Goal: Navigation & Orientation: Find specific page/section

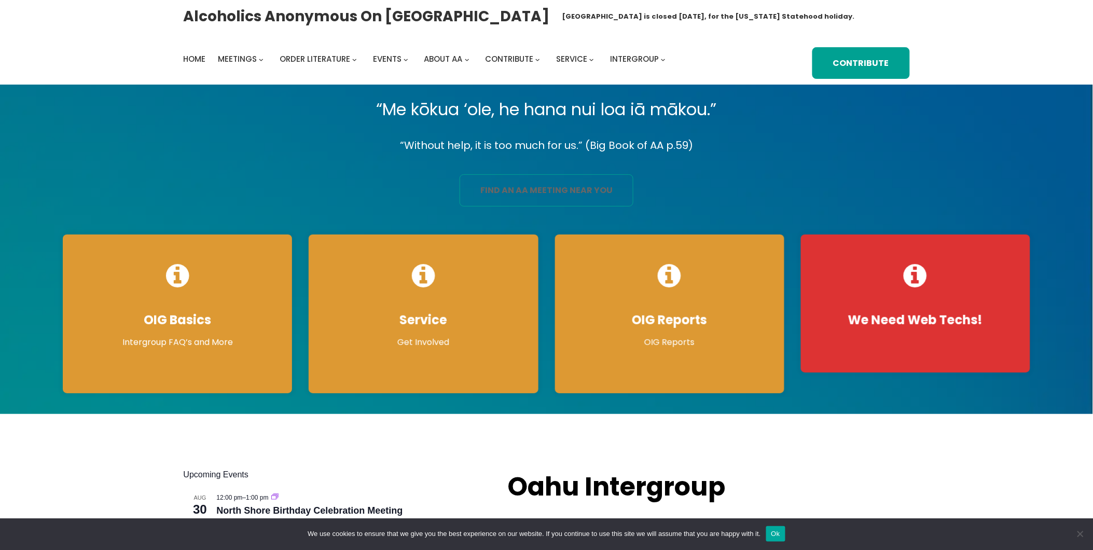
click at [482, 188] on link "find an aa meeting near you" at bounding box center [546, 190] width 174 height 32
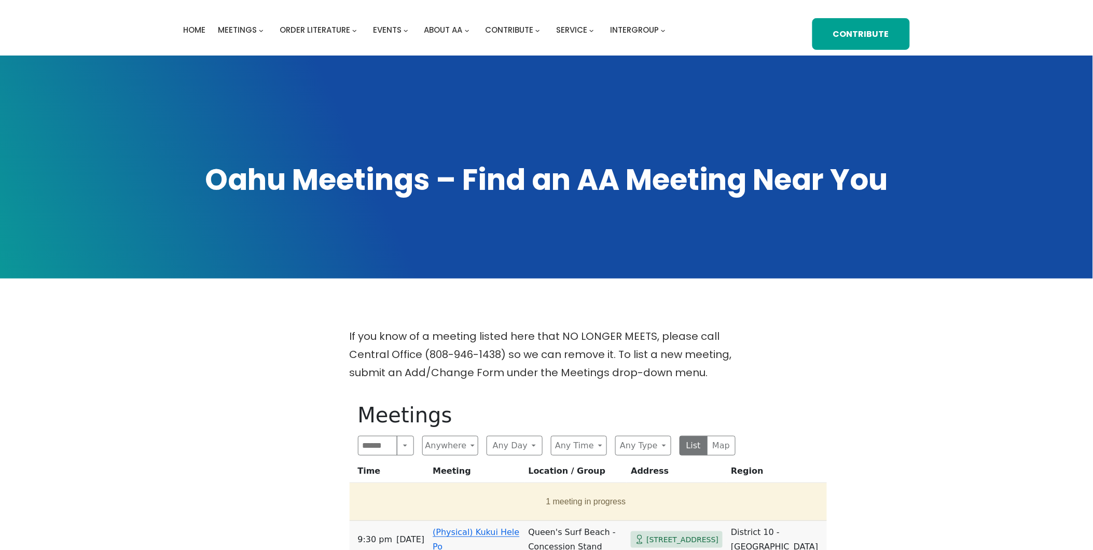
scroll to position [173, 0]
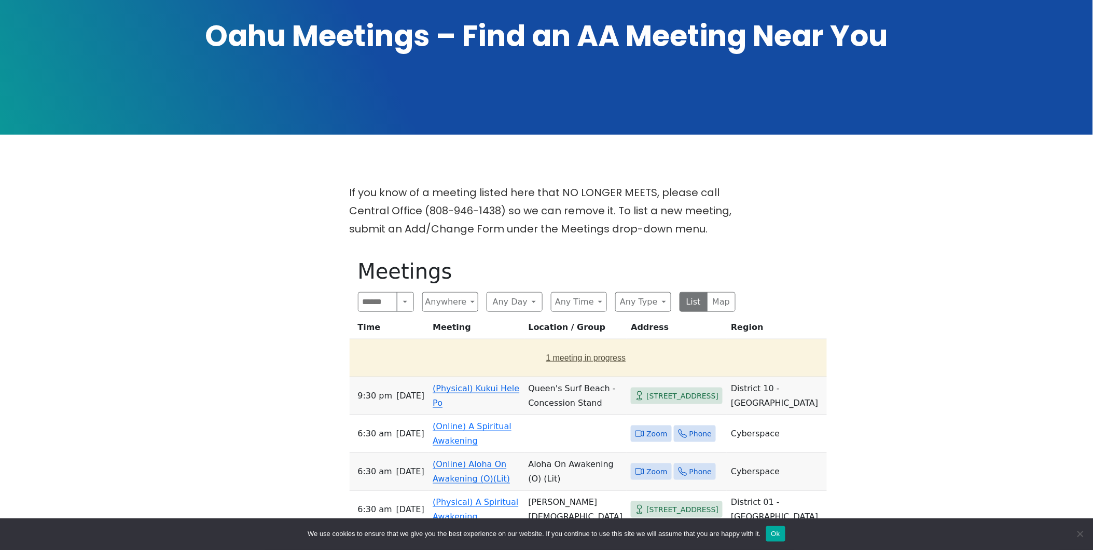
click at [542, 356] on button "1 meeting in progress" at bounding box center [586, 357] width 465 height 29
click at [436, 356] on link "(Online) Recovery in Da House" at bounding box center [475, 357] width 87 height 24
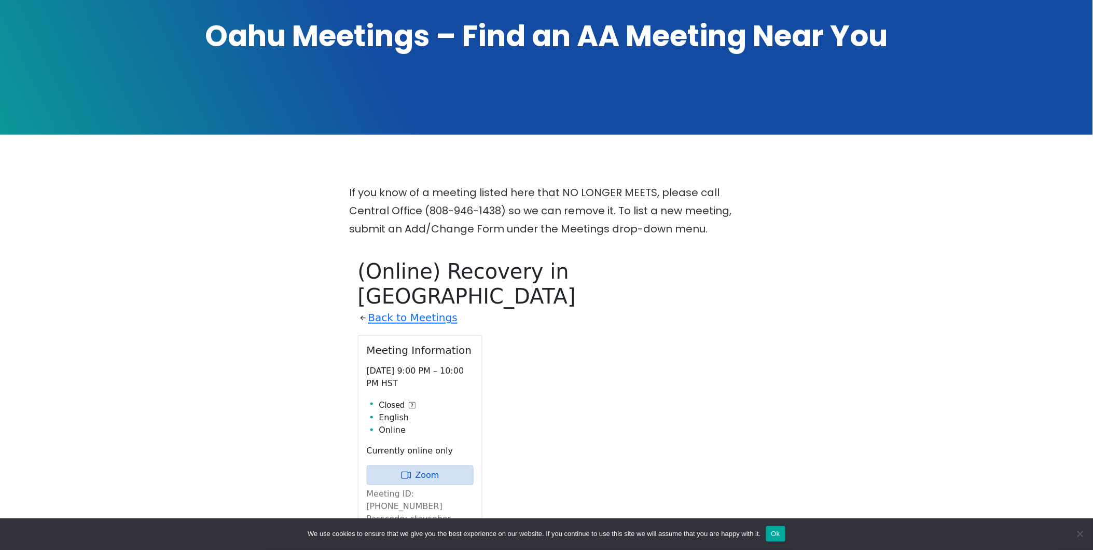
scroll to position [423, 0]
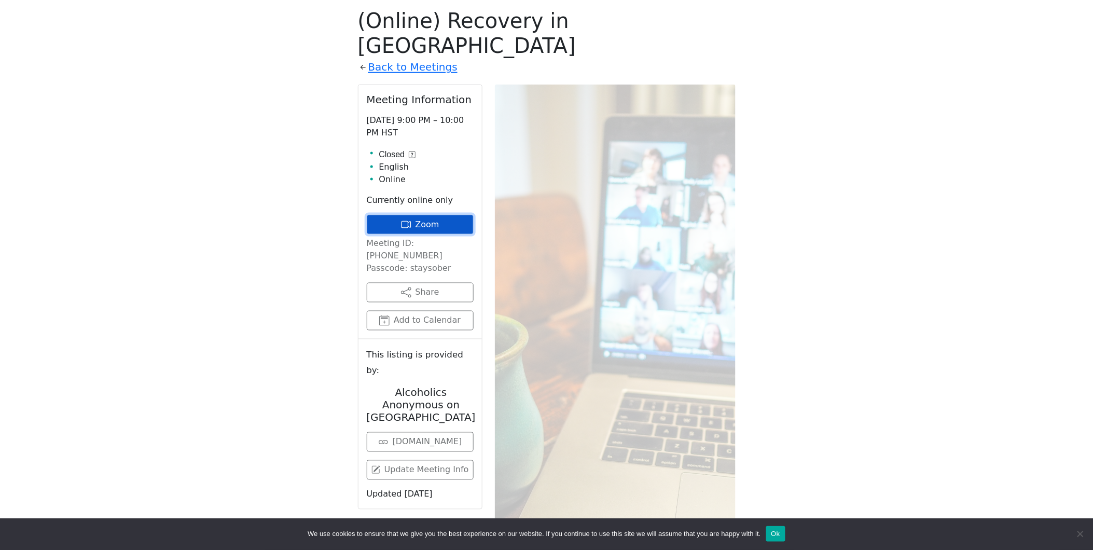
click at [417, 215] on link "Zoom" at bounding box center [420, 225] width 107 height 20
